Goal: Task Accomplishment & Management: Use online tool/utility

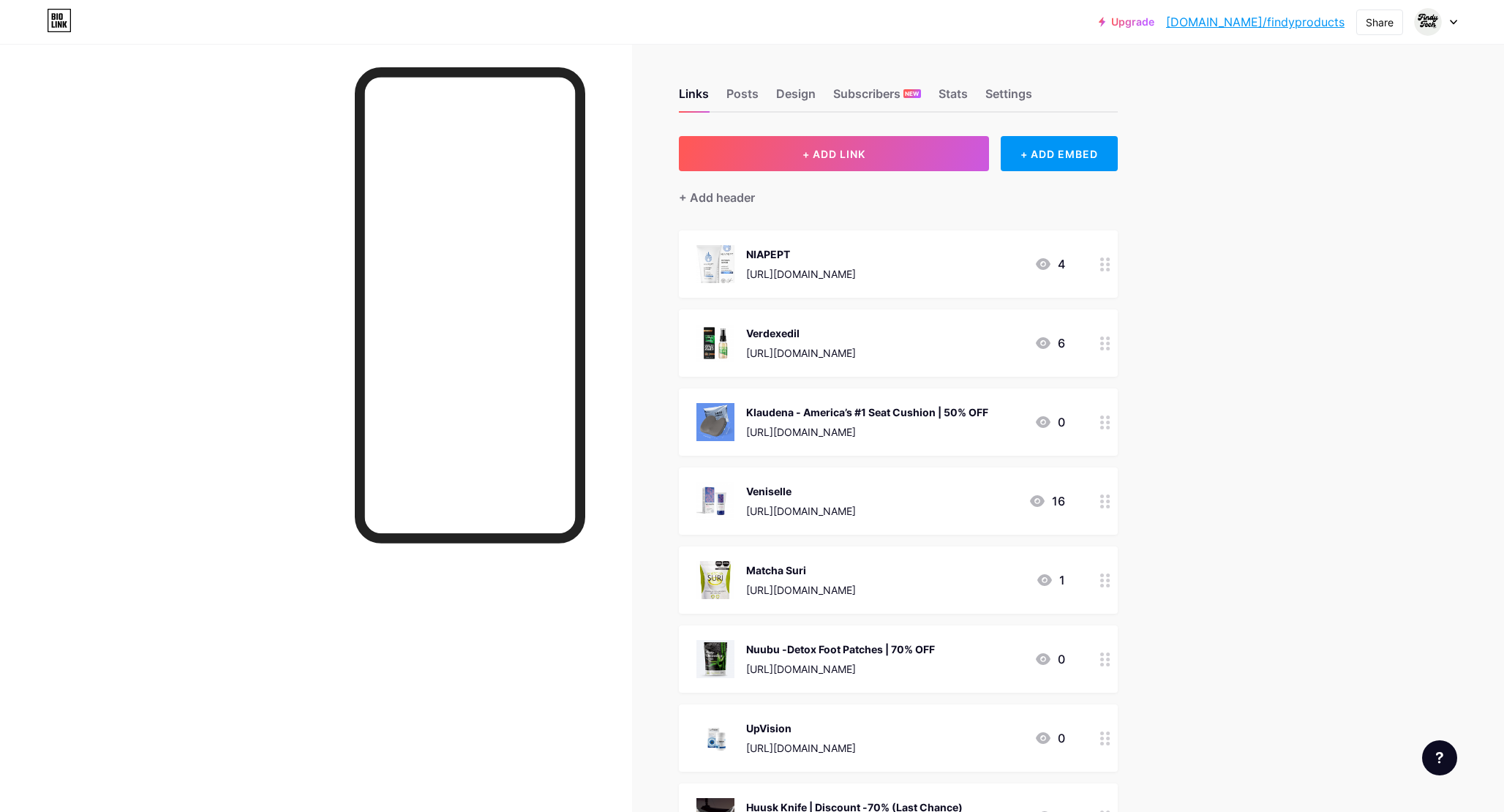
click at [1447, 22] on div at bounding box center [1436, 22] width 42 height 26
click at [1345, 123] on div "+ Add a new page" at bounding box center [1367, 126] width 164 height 15
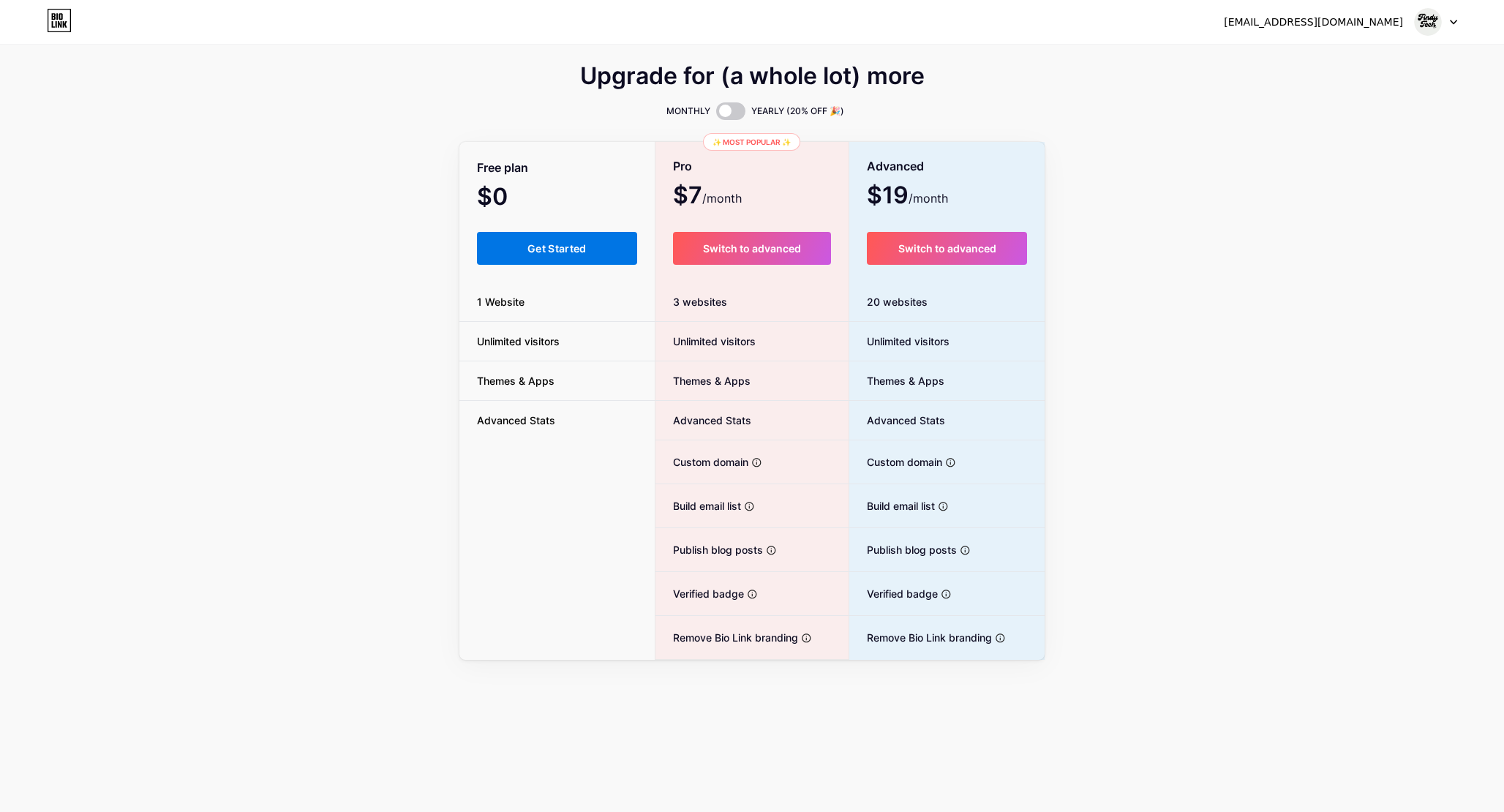
click at [525, 247] on button "Get Started" at bounding box center [557, 248] width 160 height 33
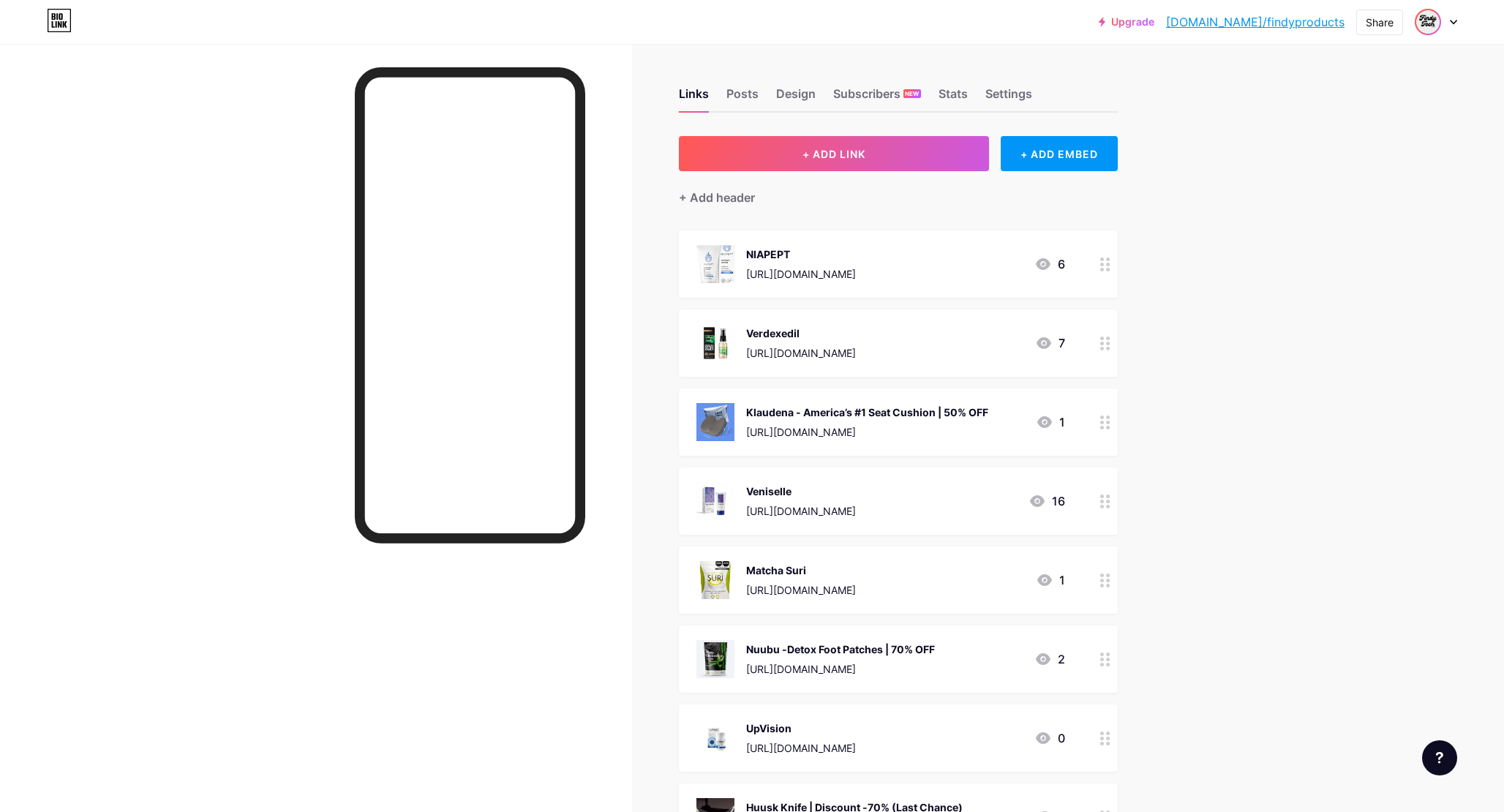
click at [1439, 22] on img at bounding box center [1428, 22] width 23 height 23
click at [1342, 124] on div "+ Add a new page" at bounding box center [1367, 126] width 164 height 15
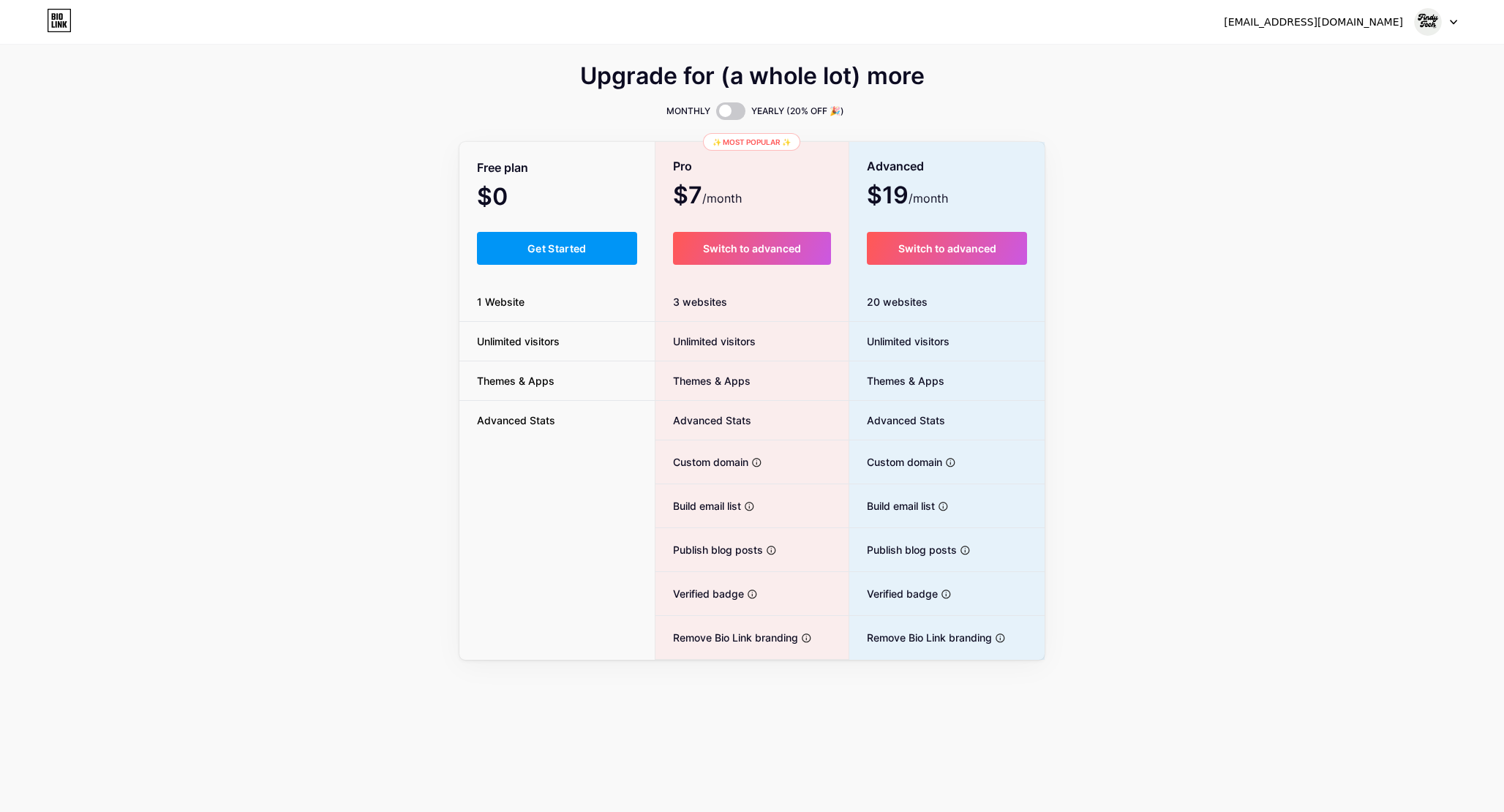
drag, startPoint x: 1363, startPoint y: 325, endPoint x: 1455, endPoint y: 89, distance: 253.3
click at [1363, 324] on div "Upgrade for (a whole lot) more MONTHLY YEARLY (20% OFF 🎉) Free plan $0 /month G…" at bounding box center [752, 363] width 1504 height 592
click at [1452, 8] on div "[EMAIL_ADDRESS][DOMAIN_NAME] Dashboard Logout" at bounding box center [752, 22] width 1504 height 44
click at [1425, 23] on img at bounding box center [1428, 22] width 28 height 28
click at [1341, 58] on link "Dashboard" at bounding box center [1366, 59] width 181 height 39
